Goal: Communication & Community: Connect with others

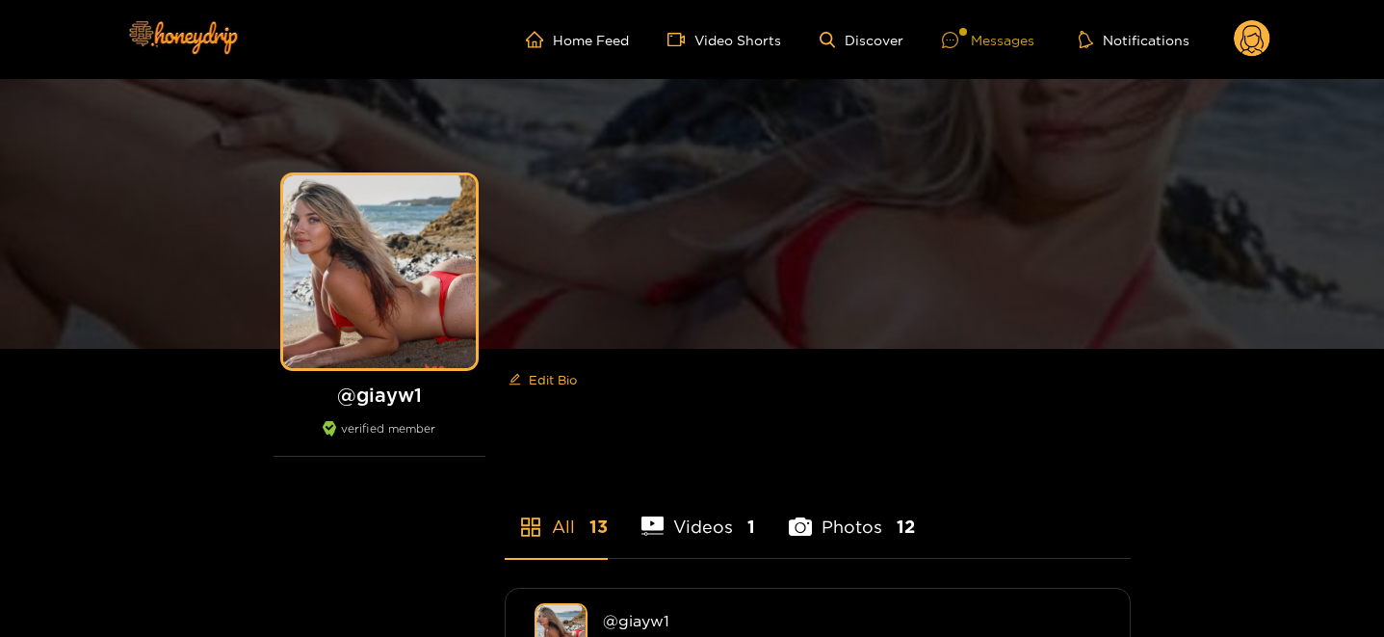
click at [948, 33] on icon at bounding box center [950, 40] width 16 height 16
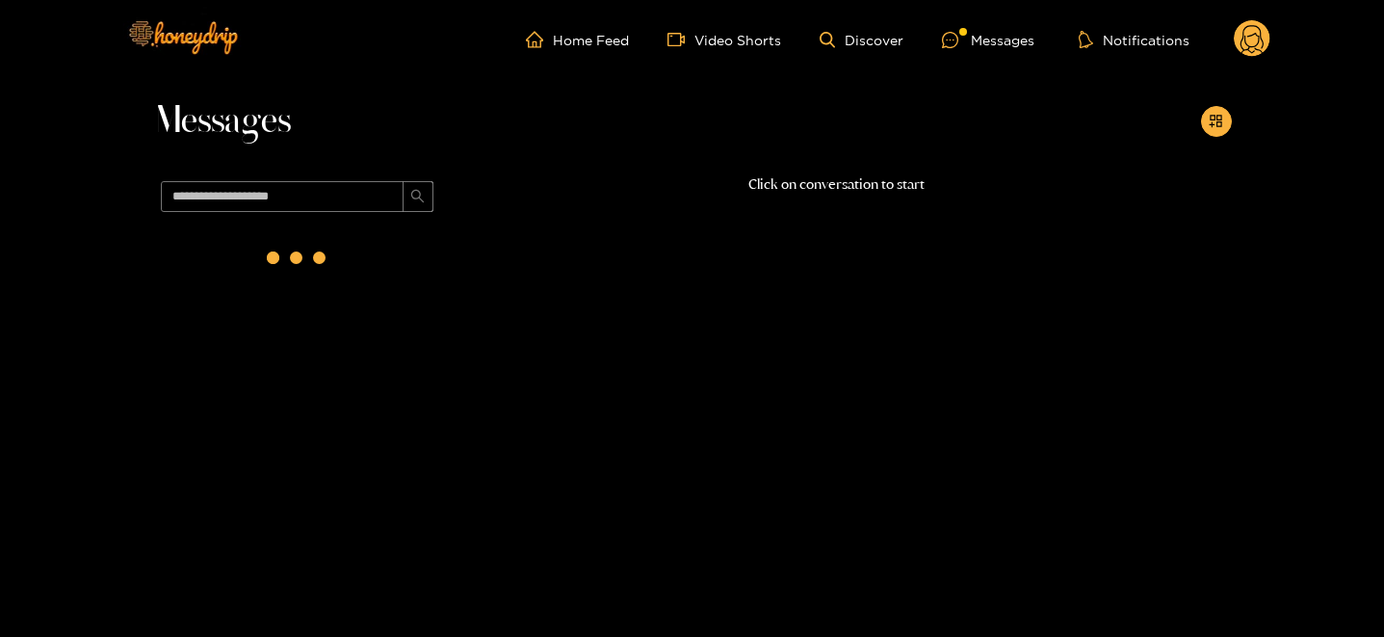
click at [408, 268] on div at bounding box center [297, 262] width 289 height 84
click at [430, 252] on div at bounding box center [297, 262] width 289 height 84
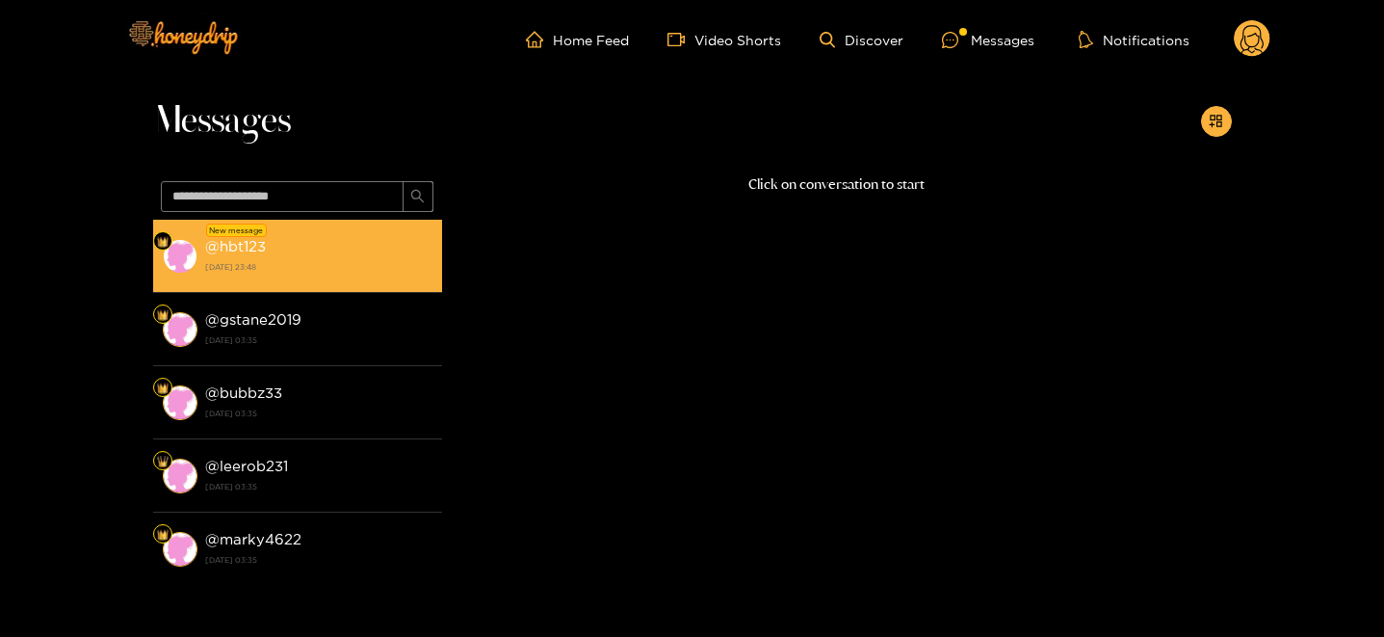
click at [313, 266] on strong "[DATE] 23:48" at bounding box center [318, 266] width 227 height 17
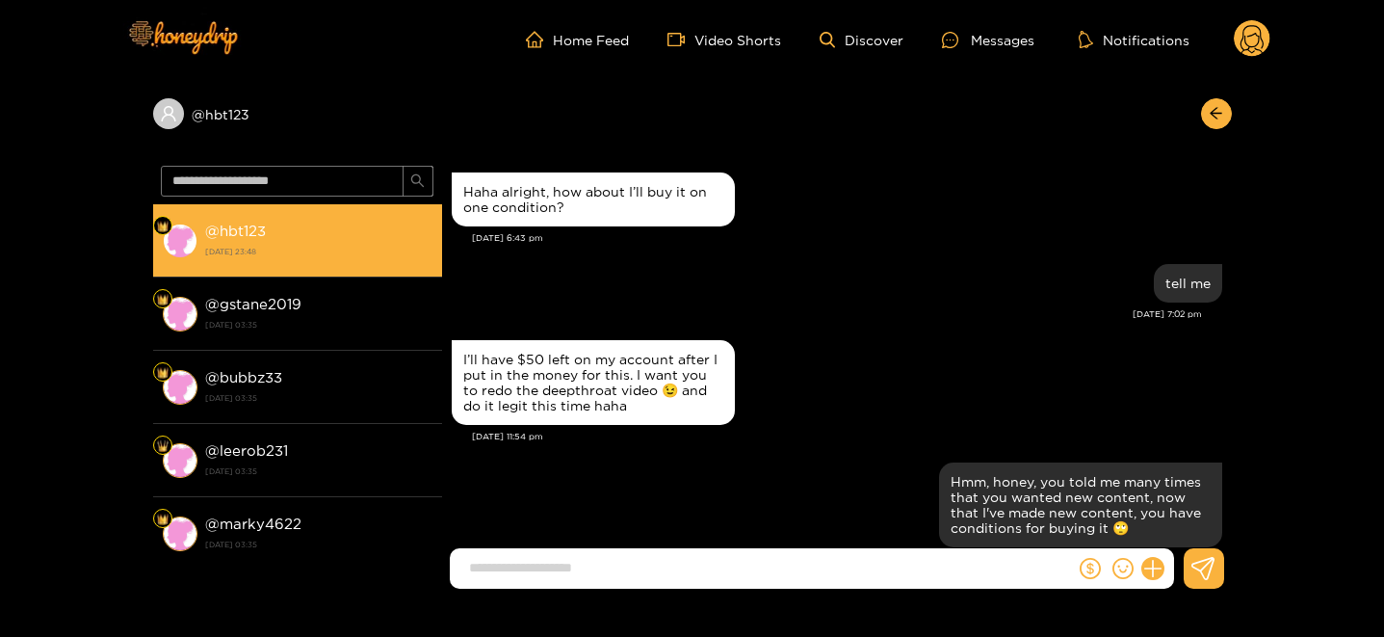
scroll to position [2359, 0]
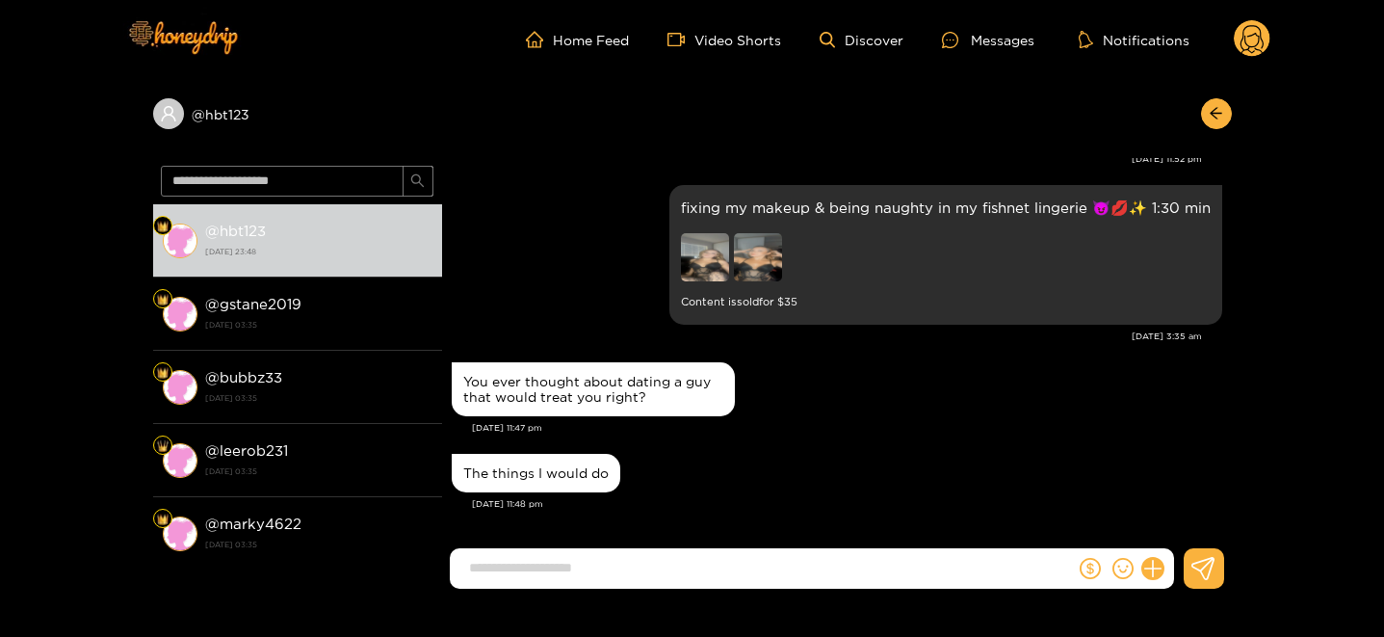
click at [513, 574] on input at bounding box center [768, 568] width 616 height 32
drag, startPoint x: 459, startPoint y: 368, endPoint x: 641, endPoint y: 499, distance: 224.3
click at [575, 575] on input at bounding box center [768, 568] width 616 height 32
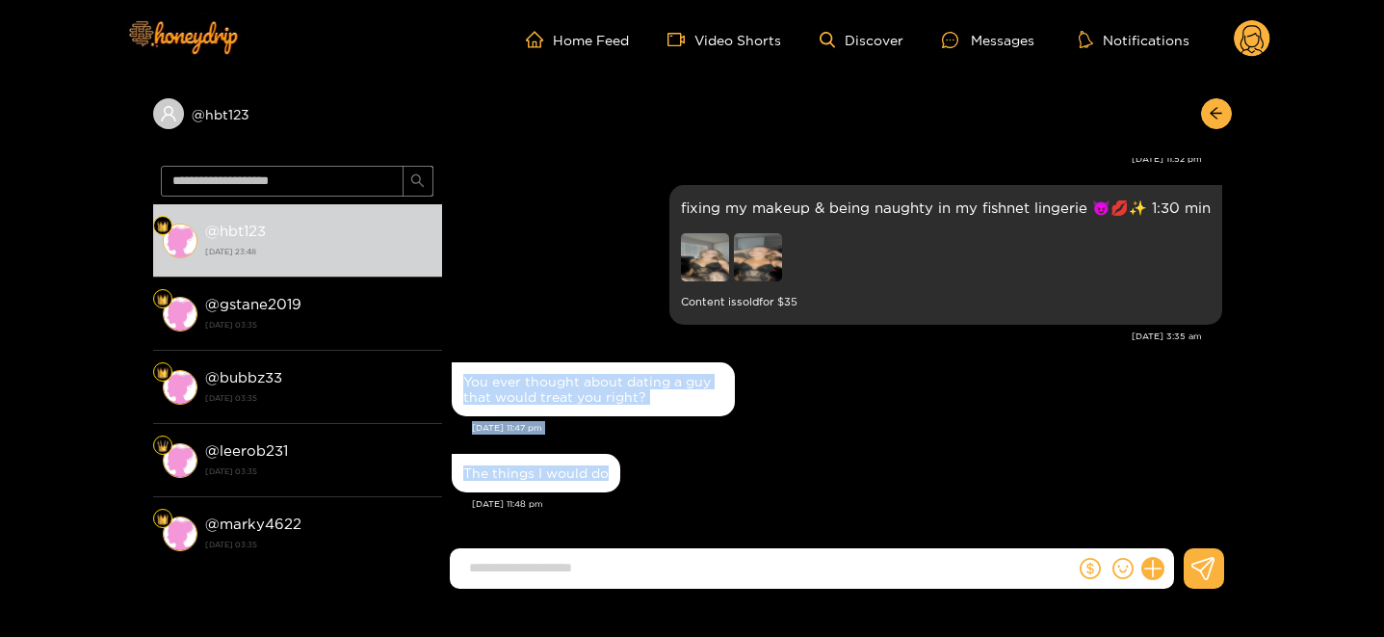
drag, startPoint x: 619, startPoint y: 478, endPoint x: 457, endPoint y: 375, distance: 192.7
copy div "You ever thought about dating a guy that would treat you right? [DATE] 11:47 pm…"
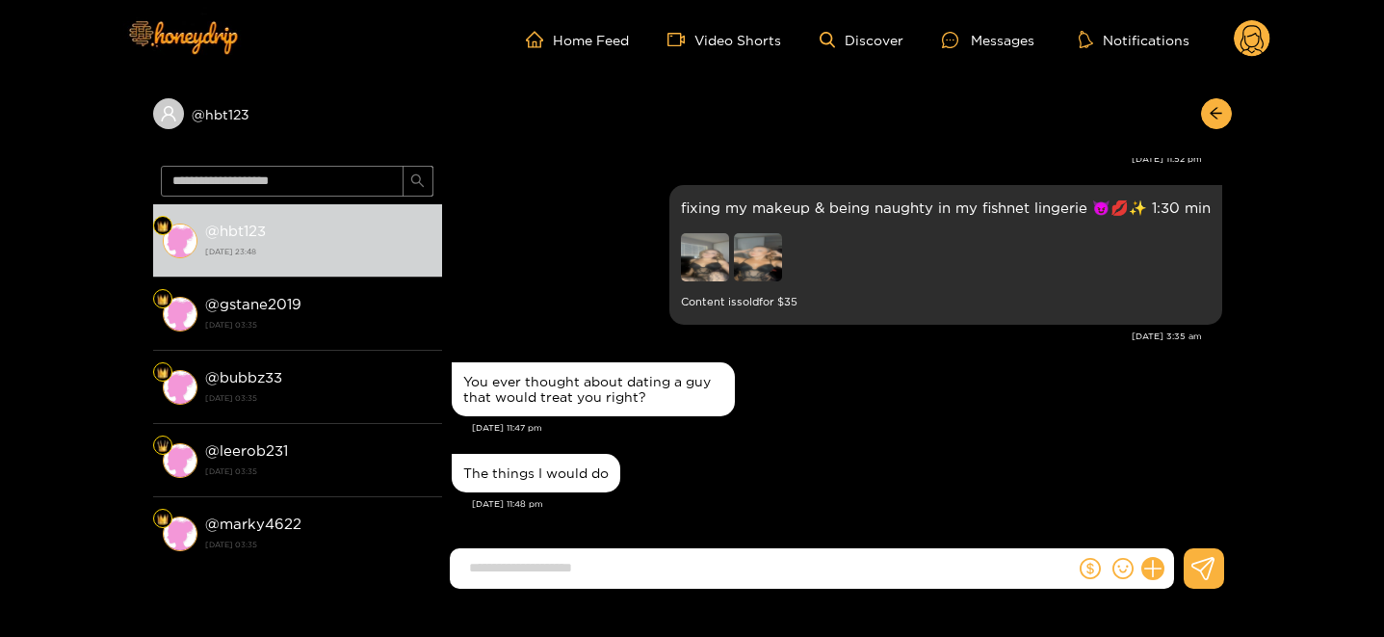
click at [487, 573] on input at bounding box center [768, 568] width 616 height 32
paste input "**********"
type input "**********"
click at [1263, 36] on circle at bounding box center [1252, 38] width 37 height 37
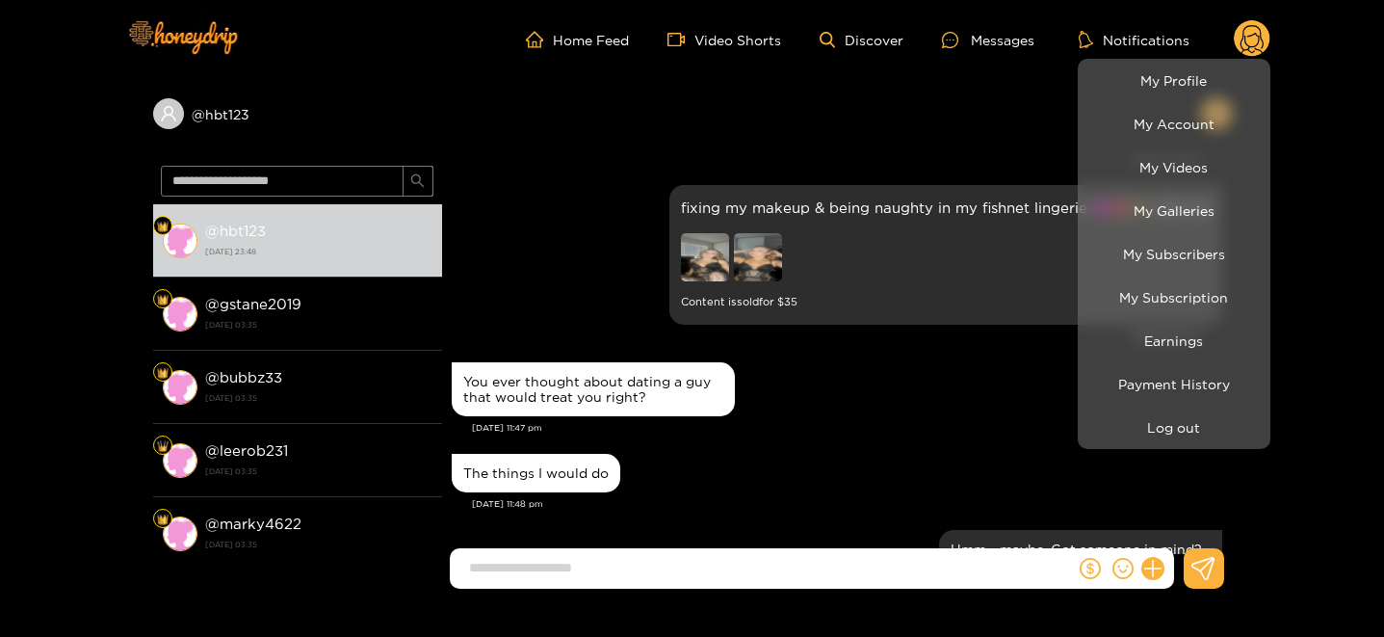
click at [971, 566] on div at bounding box center [692, 318] width 1384 height 637
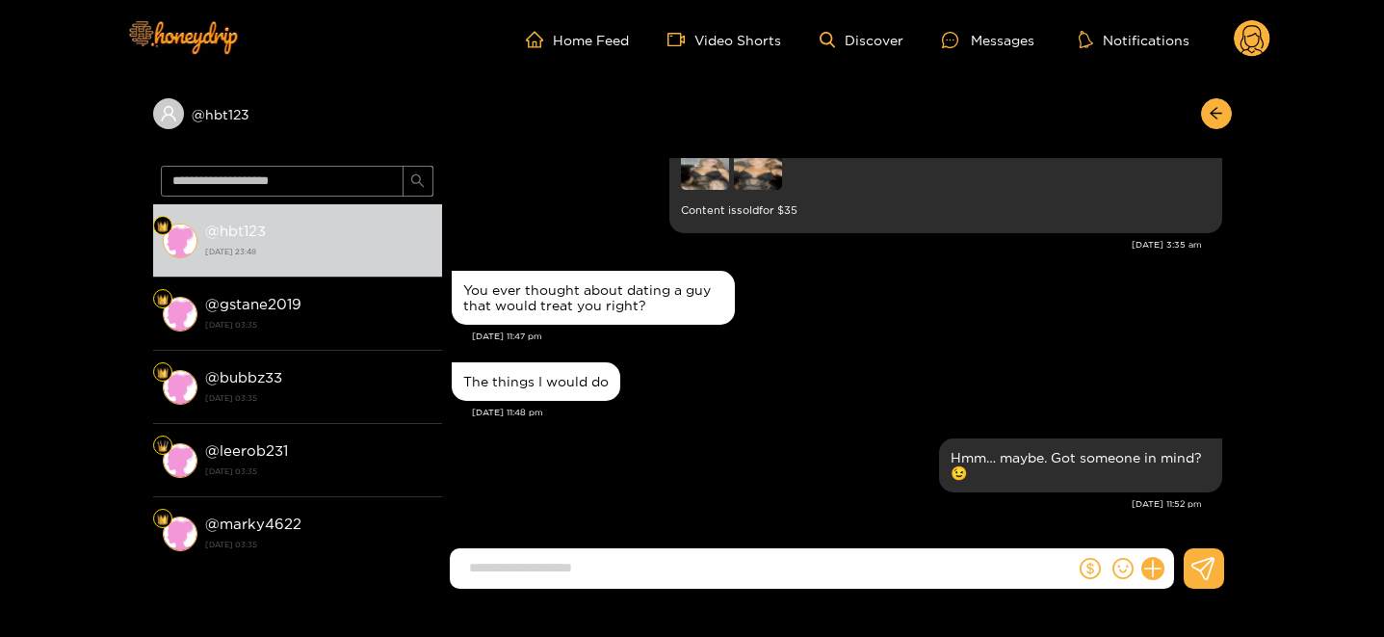
click at [1238, 51] on icon at bounding box center [1252, 39] width 37 height 39
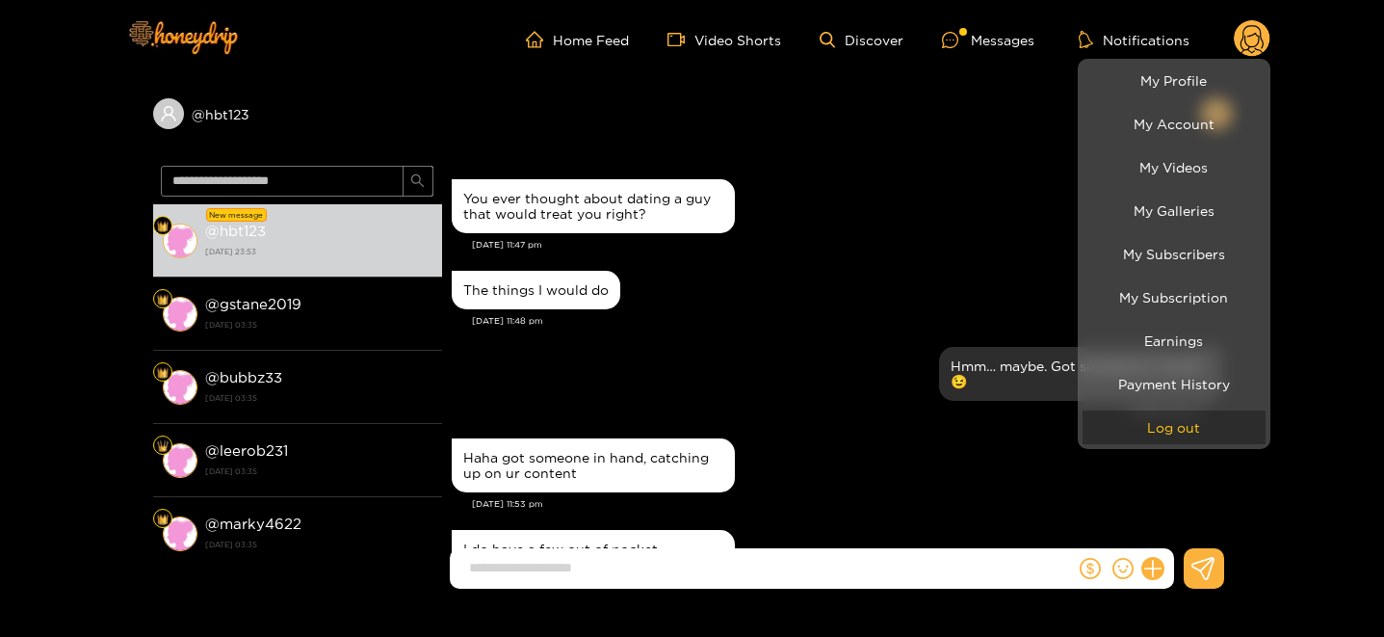
scroll to position [2634, 0]
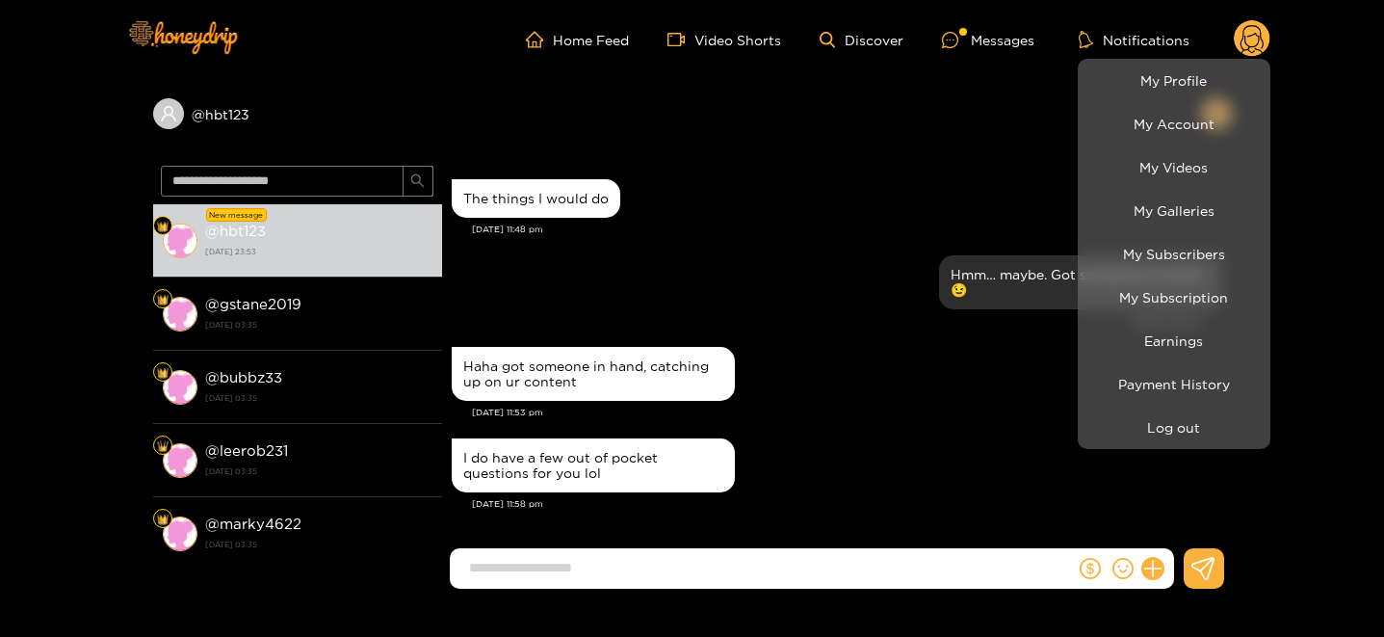
click at [832, 521] on div at bounding box center [692, 318] width 1384 height 637
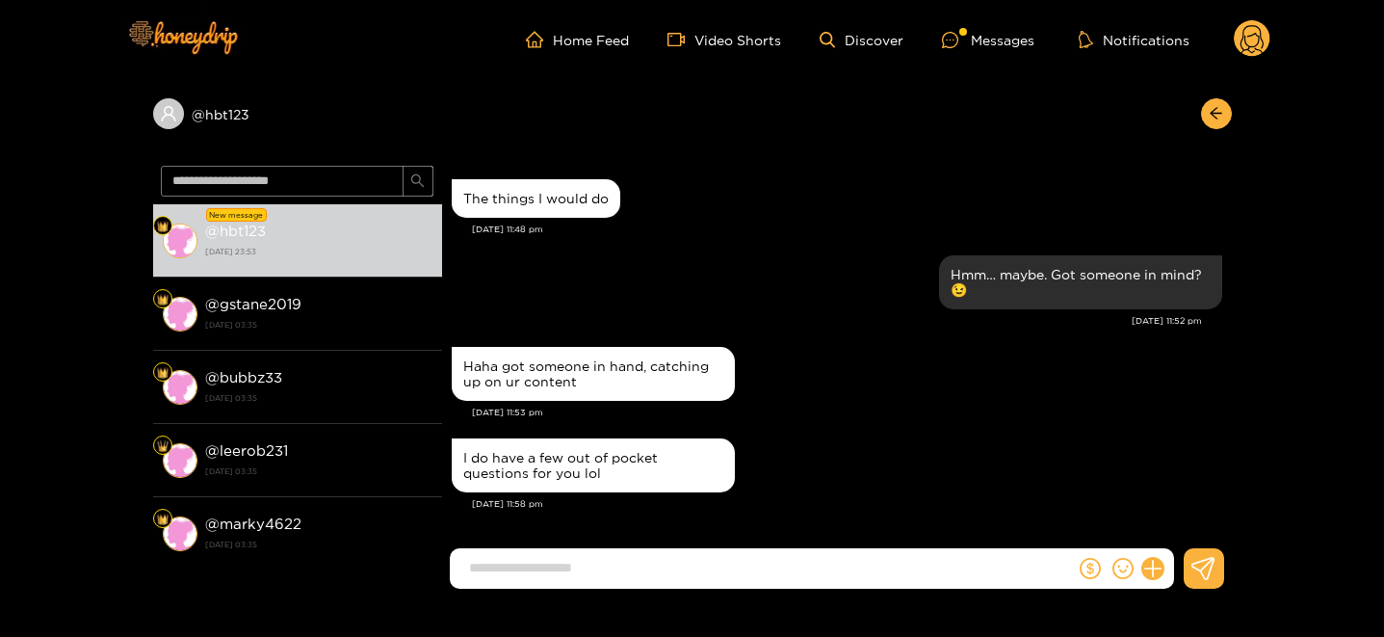
click at [742, 572] on input at bounding box center [768, 568] width 616 height 32
type input "**********"
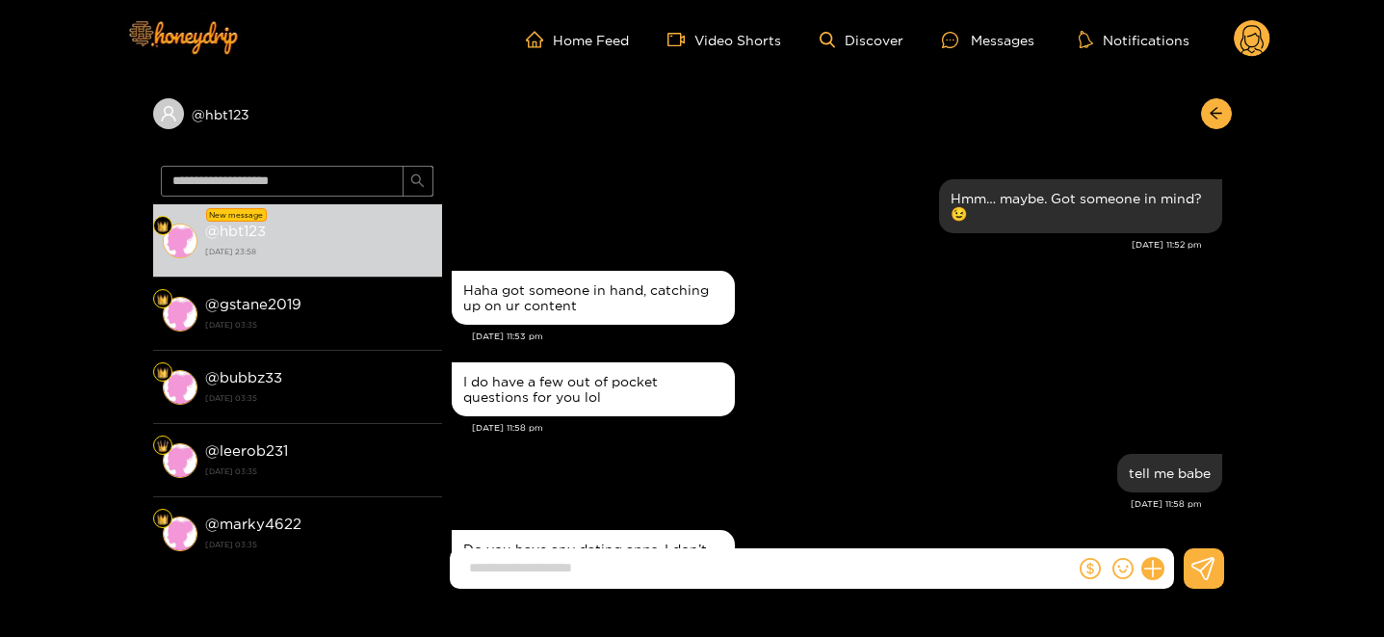
scroll to position [2817, 0]
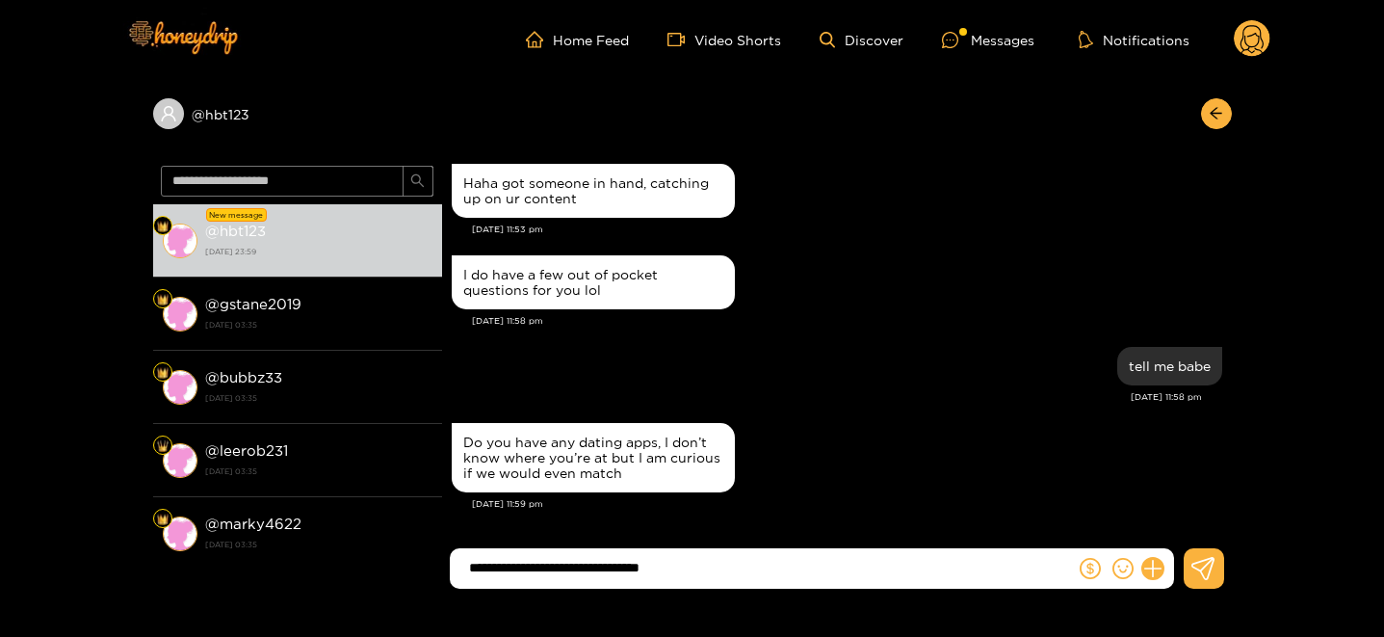
type input "**********"
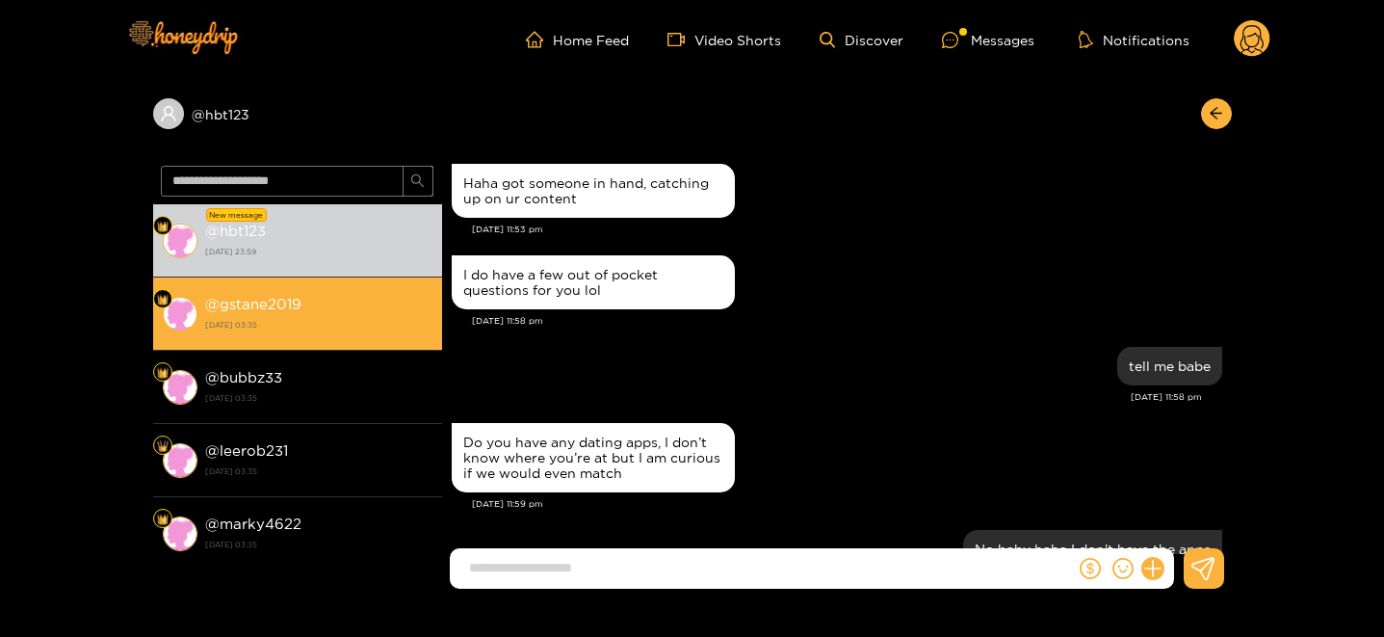
click at [369, 307] on div "@ gstane2019 [DATE] 03:35" at bounding box center [318, 313] width 227 height 43
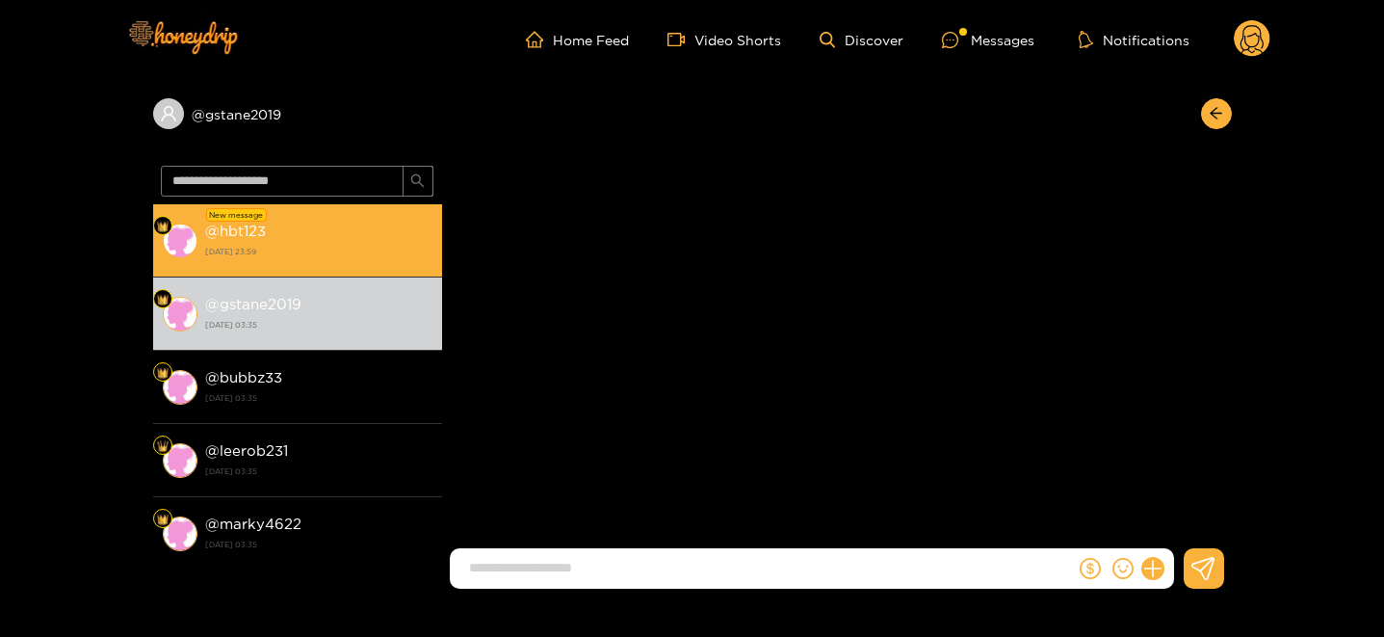
click at [369, 255] on strong "[DATE] 23:59" at bounding box center [318, 251] width 227 height 17
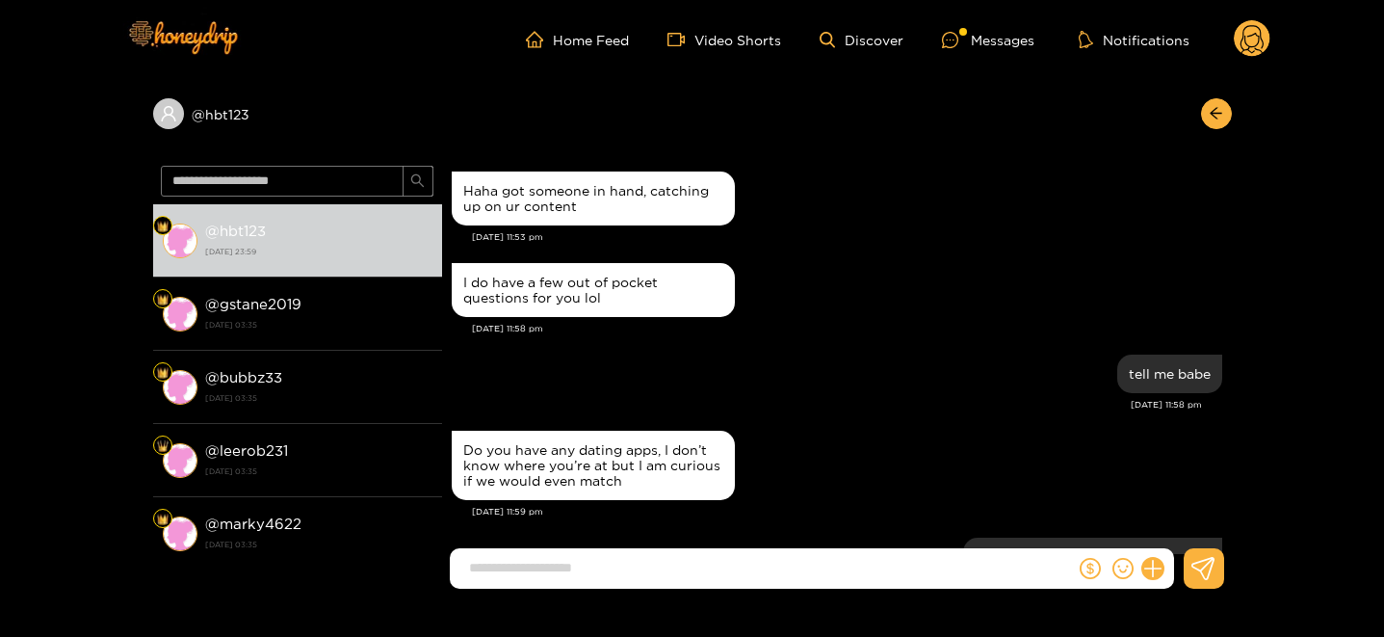
scroll to position [2977, 0]
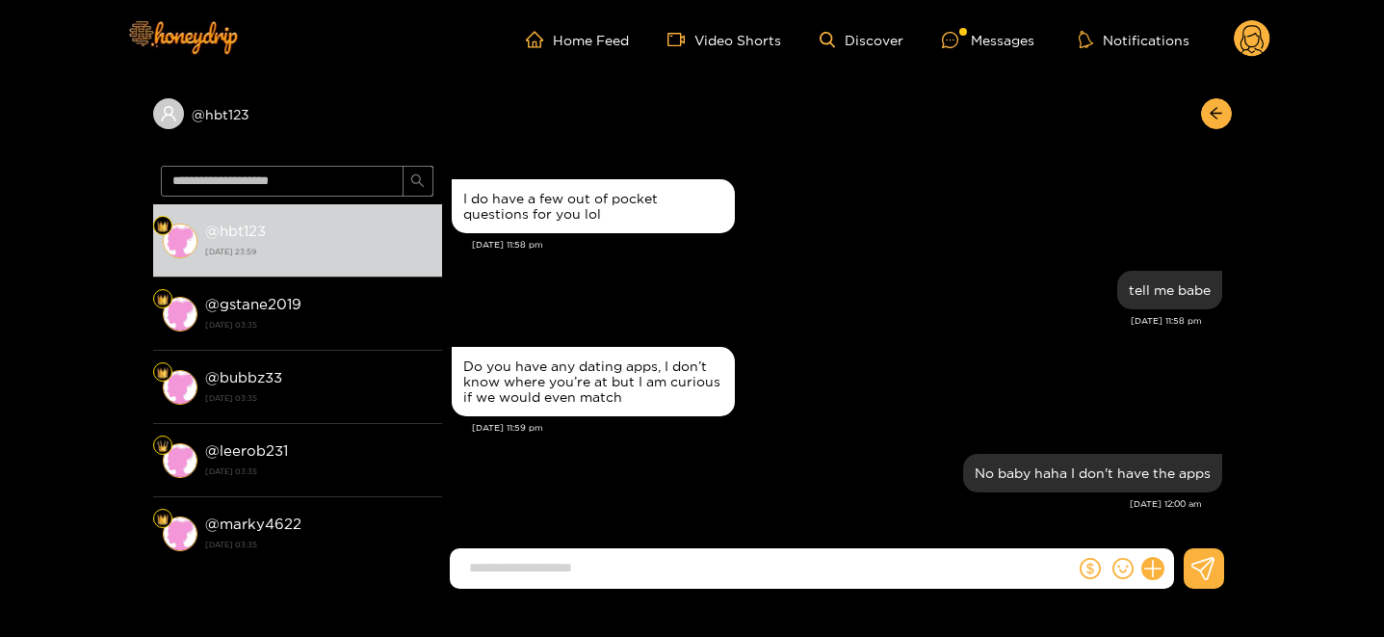
click at [1244, 33] on circle at bounding box center [1252, 38] width 37 height 37
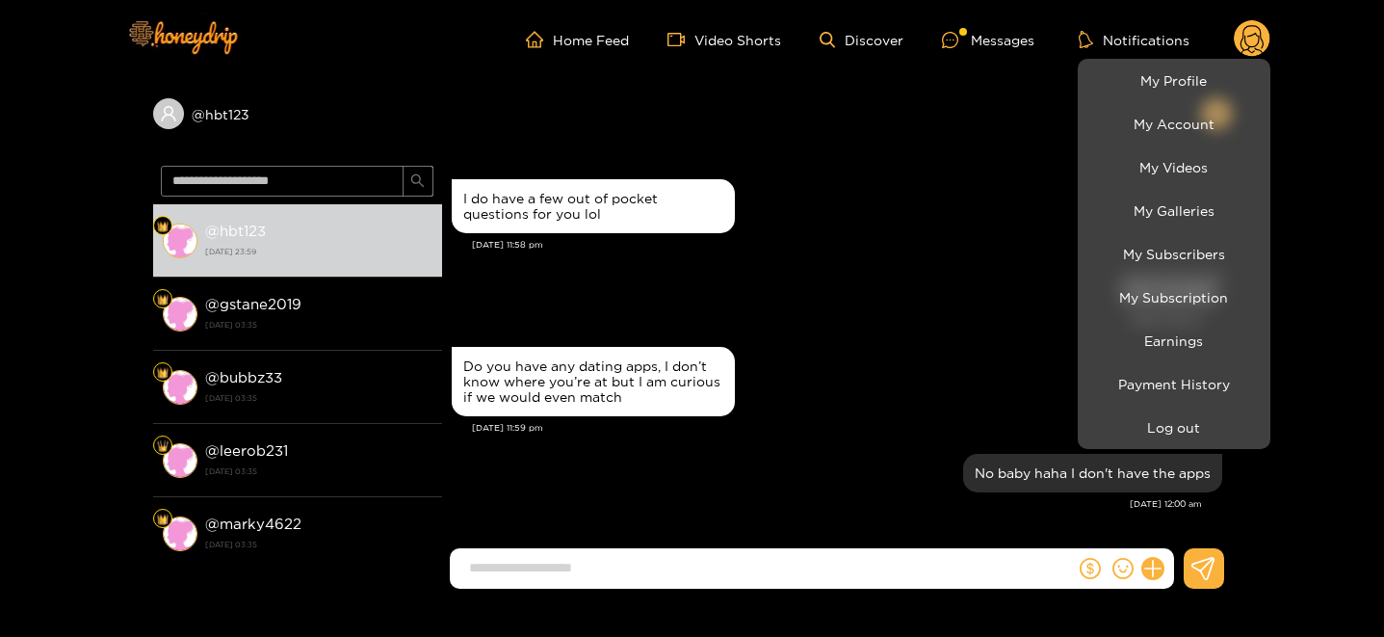
click at [550, 353] on div at bounding box center [692, 318] width 1384 height 637
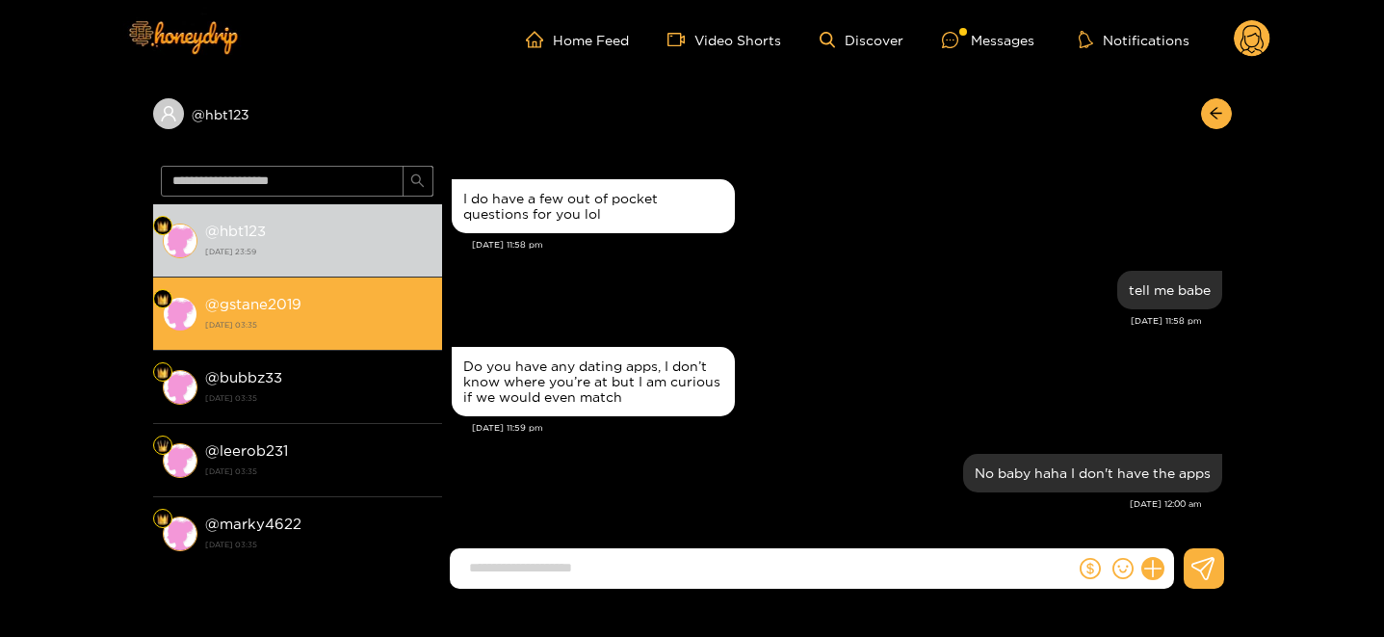
click at [342, 320] on strong "[DATE] 03:35" at bounding box center [318, 324] width 227 height 17
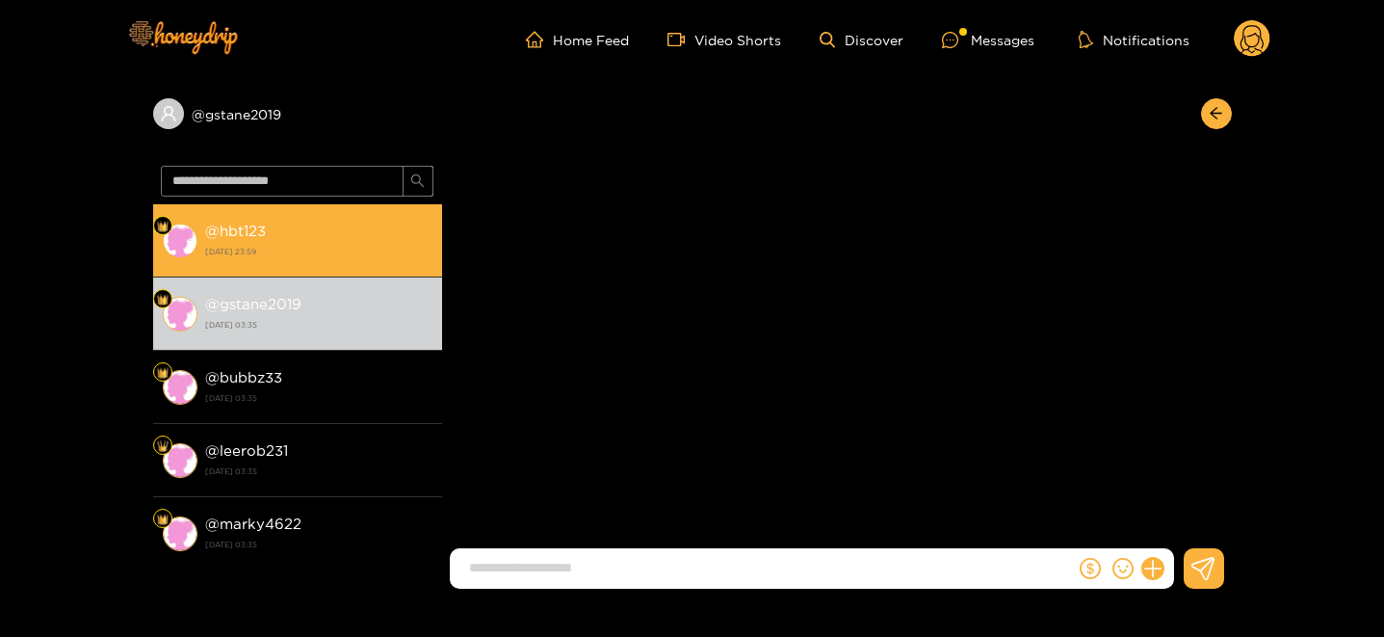
click at [335, 271] on li "@ hbt123 [DATE] 23:59" at bounding box center [297, 240] width 289 height 73
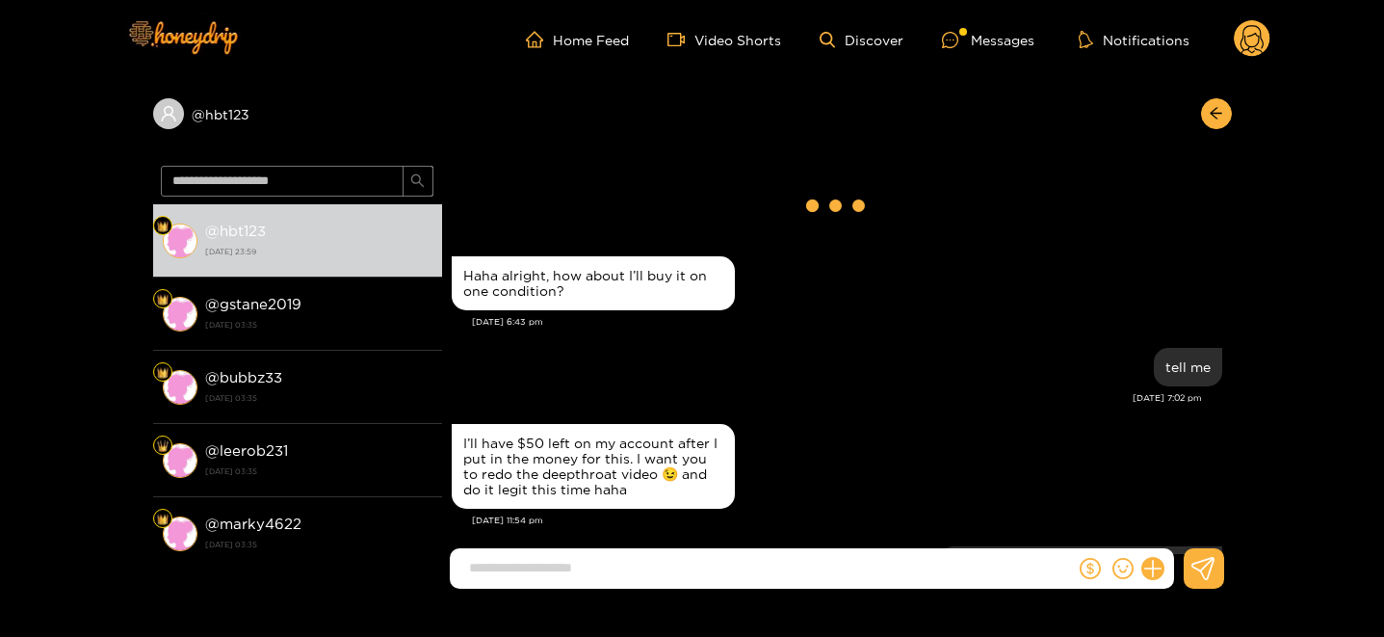
scroll to position [2977, 0]
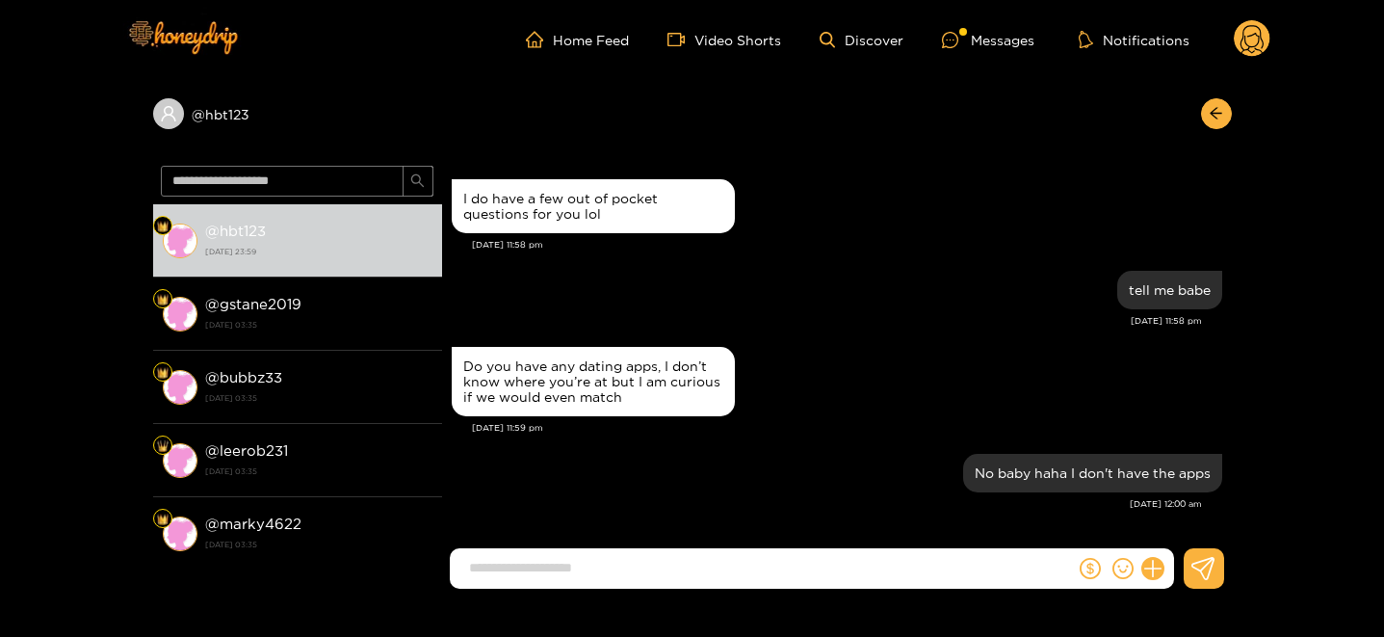
click at [1237, 40] on circle at bounding box center [1252, 38] width 37 height 37
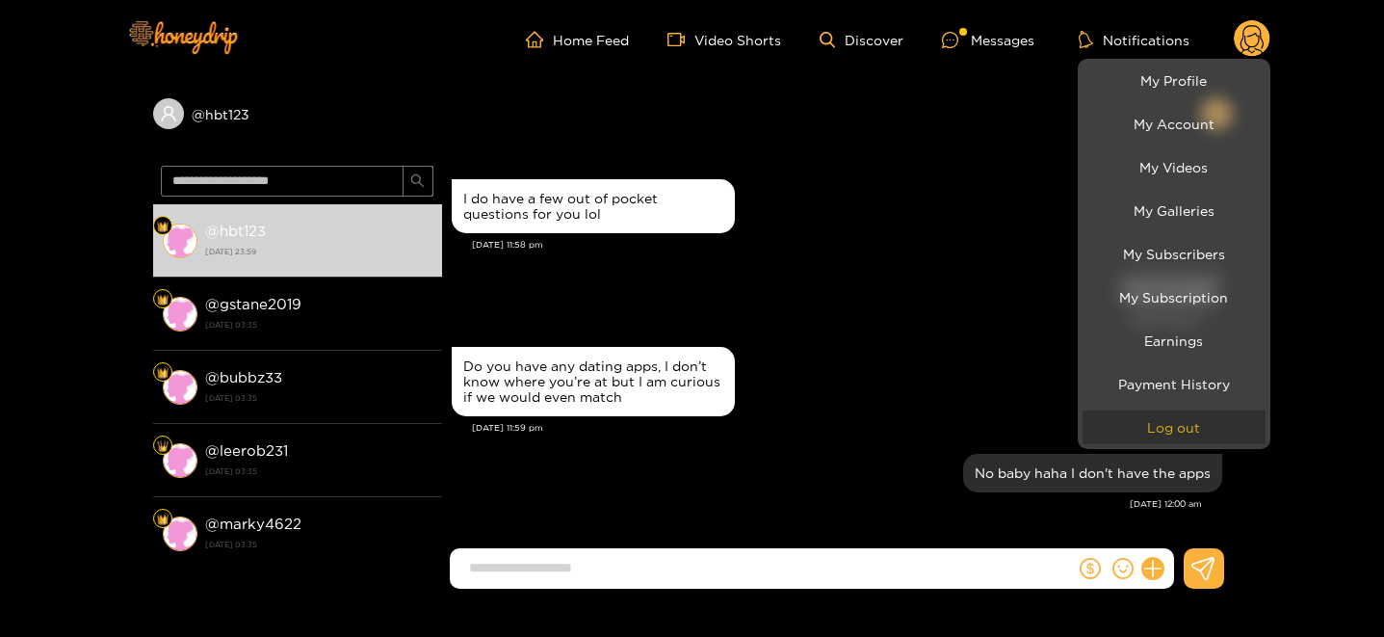
click at [1158, 426] on button "Log out" at bounding box center [1174, 427] width 183 height 34
